Goal: Task Accomplishment & Management: Complete application form

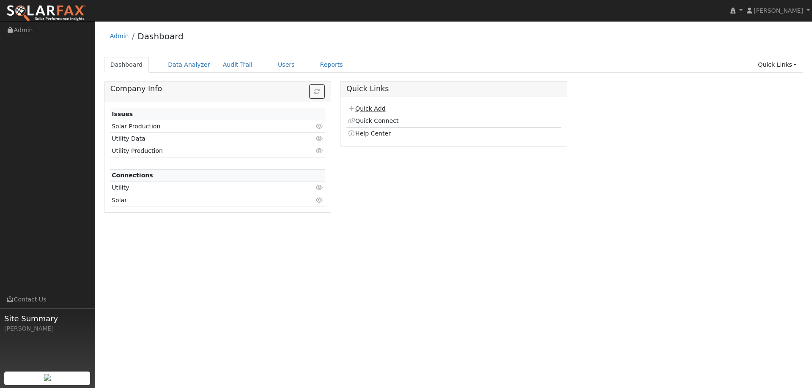
click at [362, 107] on link "Quick Add" at bounding box center [366, 108] width 38 height 7
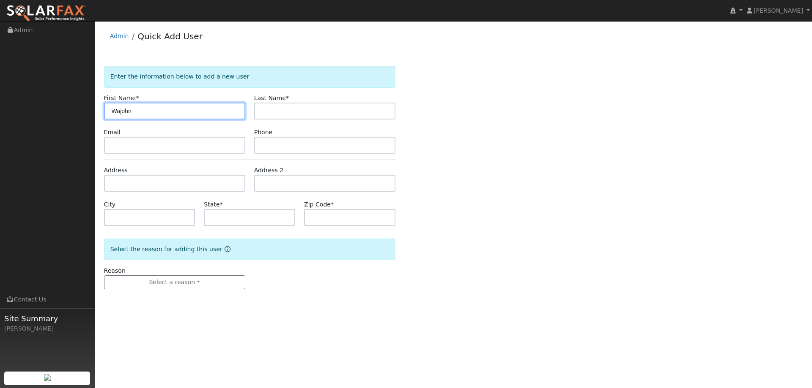
type input "Wajohn"
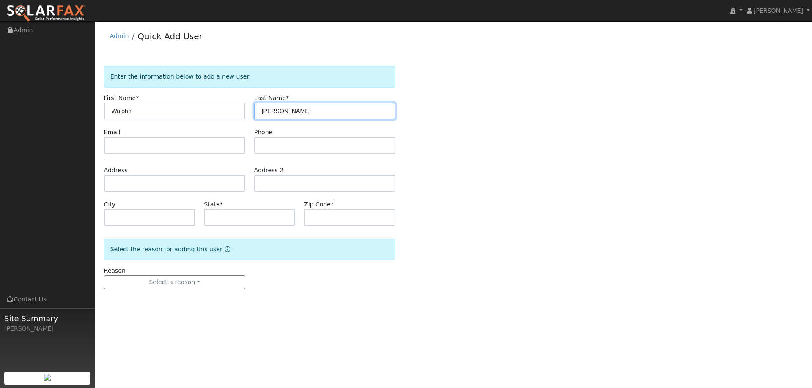
type input "Yao"
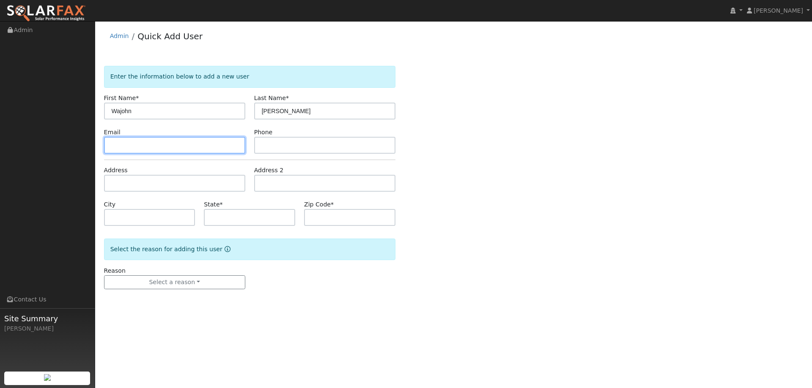
paste input "wajohn@gmail.com"
type input "wajohn@gmail.com"
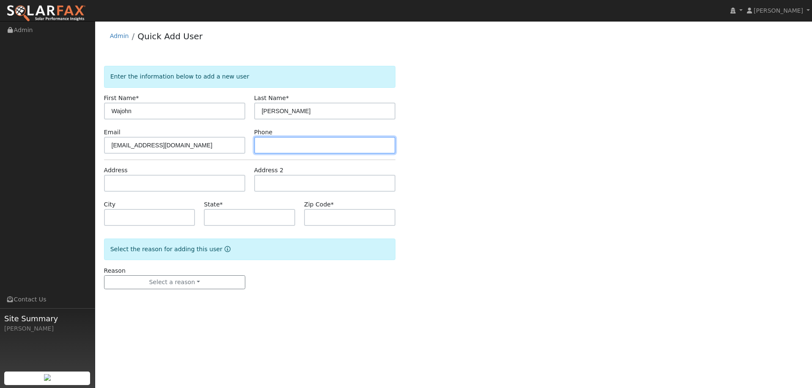
click at [344, 146] on input "text" at bounding box center [324, 145] width 141 height 17
paste input "(530) 902-1441"
type input "(530) 902-1441"
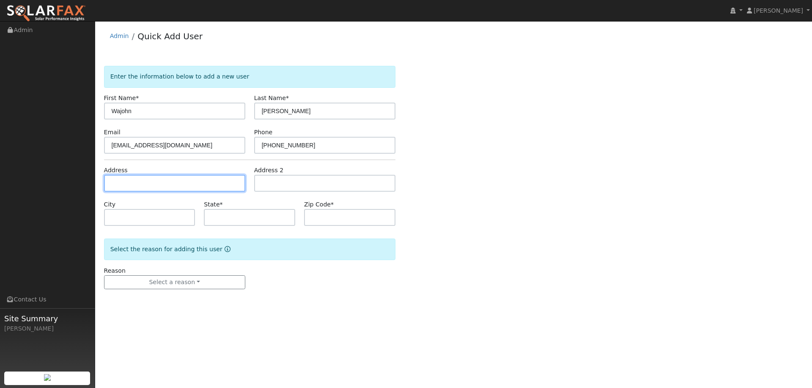
click at [143, 183] on input "text" at bounding box center [174, 183] width 141 height 17
paste input "496 Mountainview Ave"
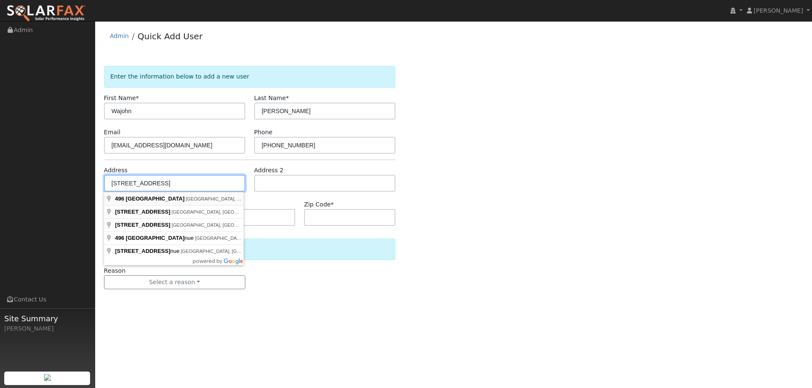
type input "496 Mountain View Avenue"
type input "Belmont"
type input "CA"
type input "94002"
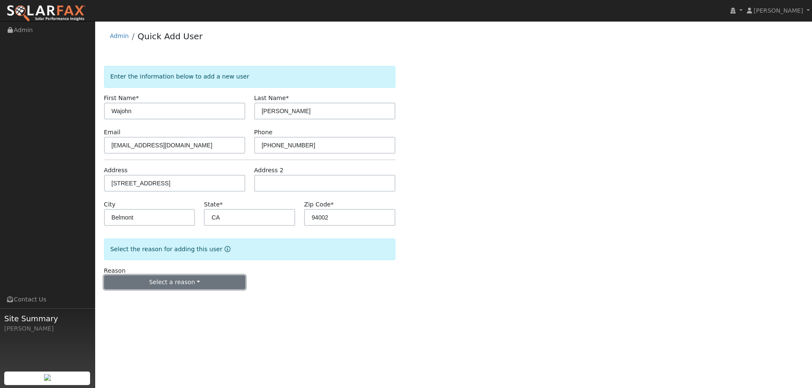
click at [198, 287] on button "Select a reason" at bounding box center [174, 283] width 141 height 14
click at [172, 301] on link "New lead" at bounding box center [150, 300] width 93 height 12
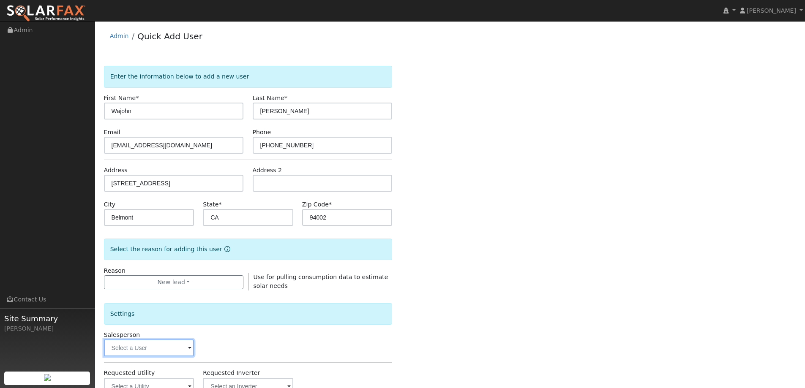
click at [178, 346] on input "text" at bounding box center [149, 348] width 90 height 17
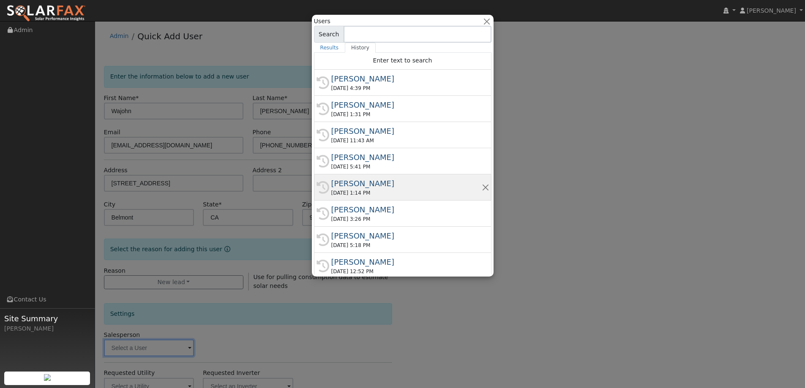
click at [380, 190] on div "09/02/2025 1:14 PM" at bounding box center [406, 193] width 150 height 8
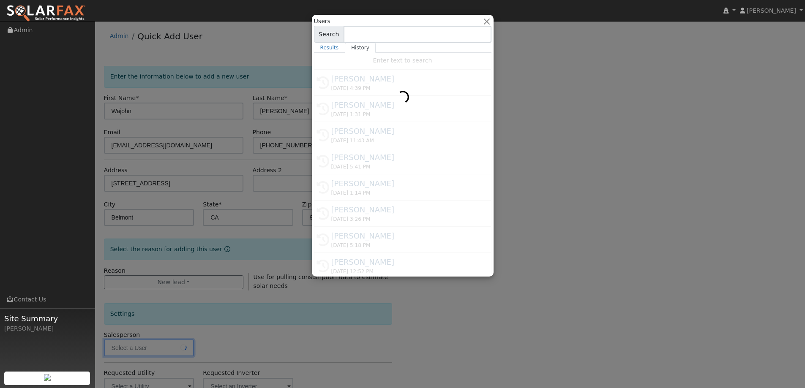
type input "Paul Barber"
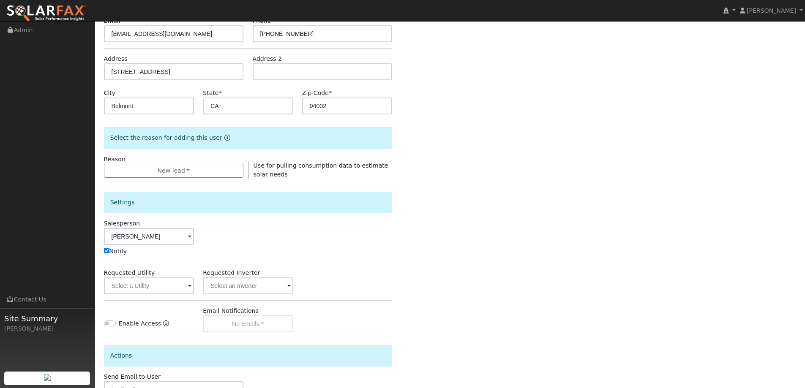
scroll to position [127, 0]
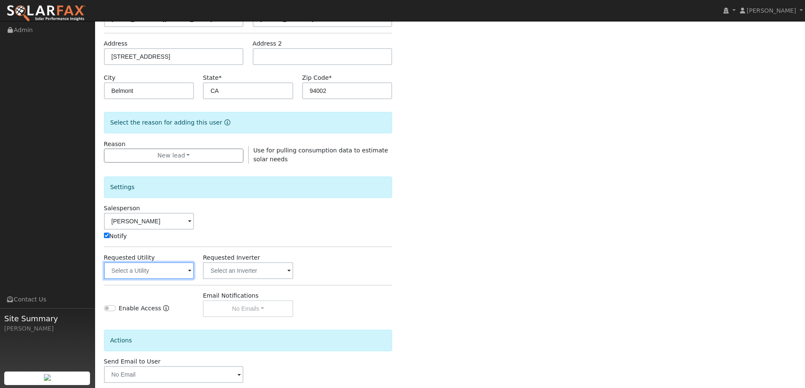
click at [175, 279] on input "text" at bounding box center [149, 270] width 90 height 17
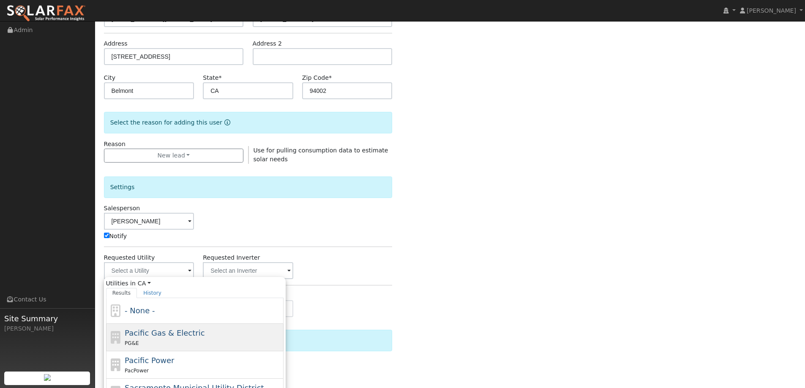
click at [191, 329] on span "Pacific Gas & Electric" at bounding box center [165, 333] width 80 height 9
type input "Pacific Gas & Electric"
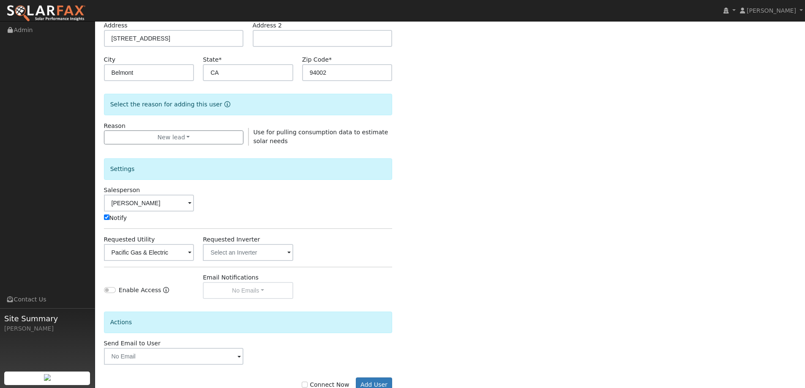
scroll to position [170, 0]
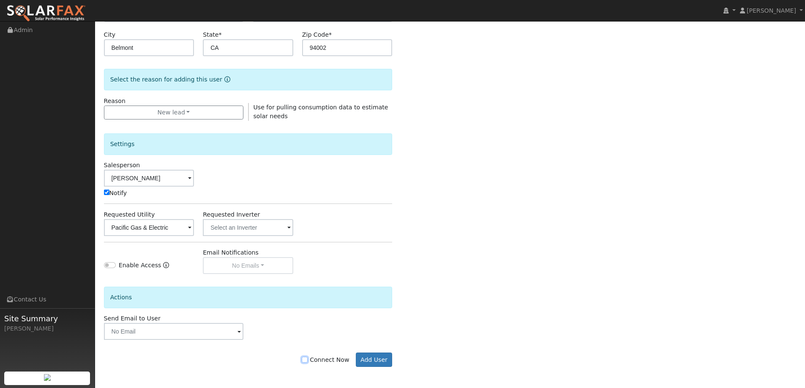
click at [308, 361] on input "Connect Now" at bounding box center [305, 360] width 6 height 6
checkbox input "true"
click at [379, 363] on button "Add User" at bounding box center [374, 360] width 37 height 14
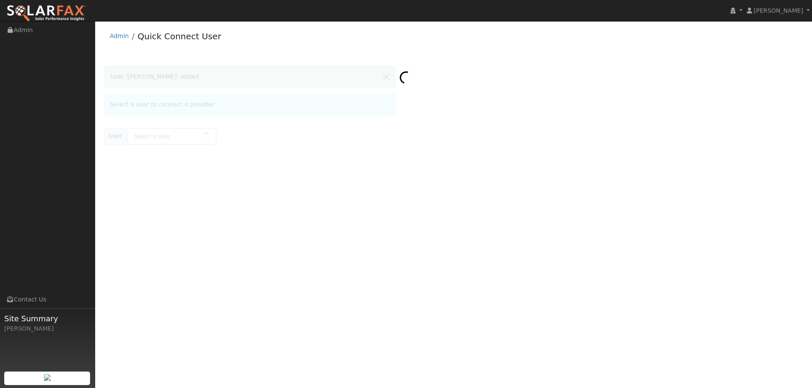
type input "[PERSON_NAME]"
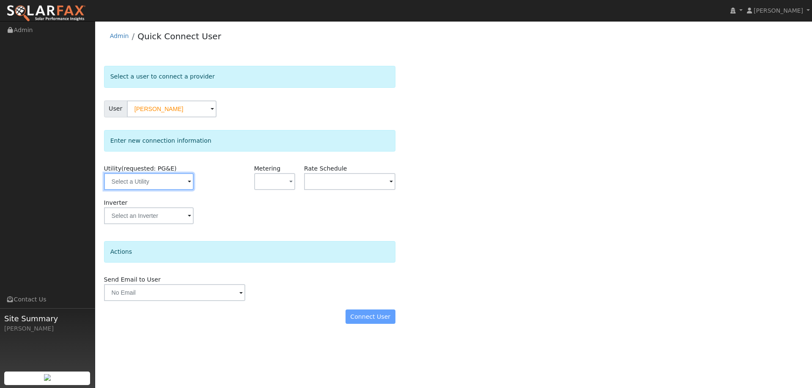
click at [173, 185] on input "text" at bounding box center [149, 181] width 90 height 17
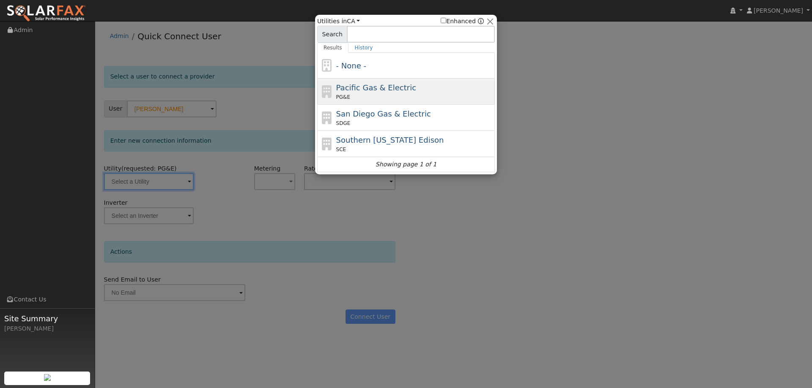
click at [352, 101] on div "PG&E" at bounding box center [414, 97] width 157 height 8
type input "PG&E"
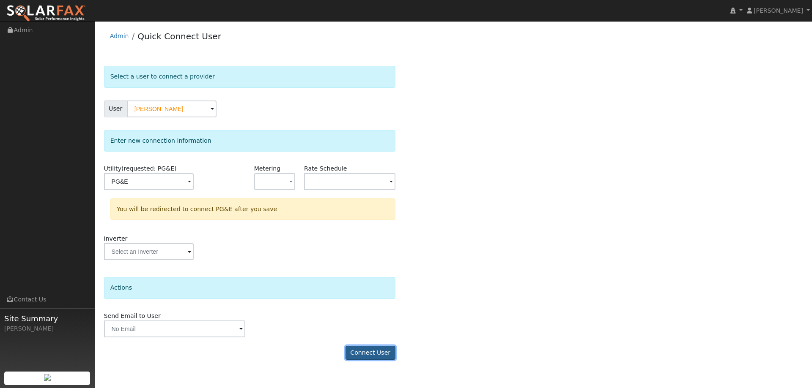
click at [377, 352] on button "Connect User" at bounding box center [370, 353] width 50 height 14
